Goal: Check status: Check status

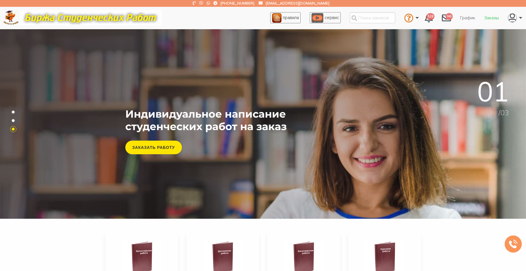
click at [487, 18] on link "Заказы" at bounding box center [492, 18] width 24 height 11
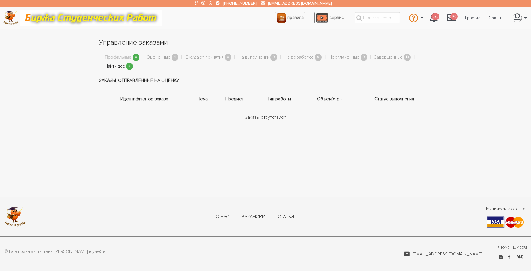
click at [114, 66] on link "Найти все" at bounding box center [115, 66] width 20 height 7
